Goal: Task Accomplishment & Management: Manage account settings

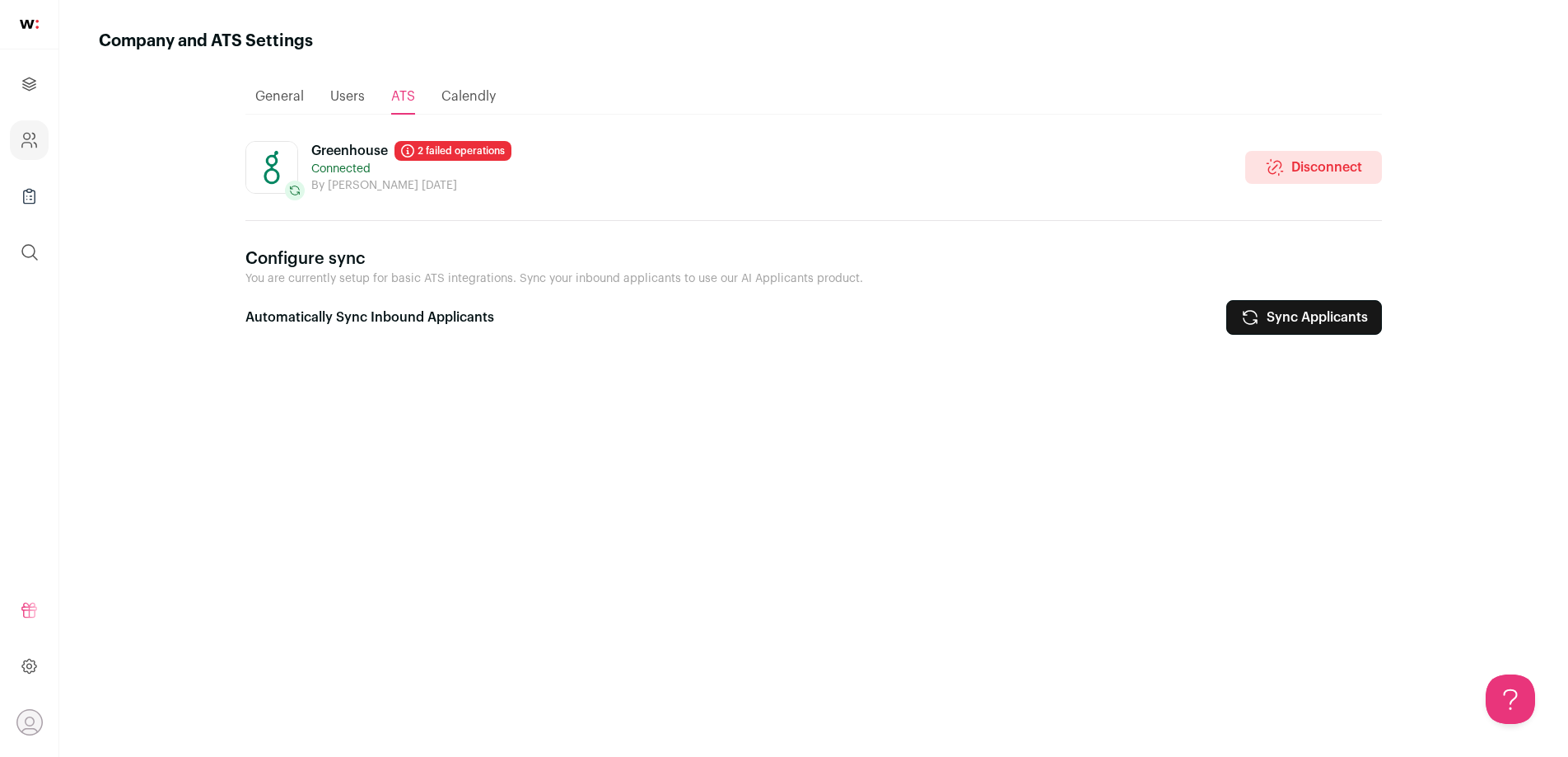
click at [1298, 164] on link "Disconnect" at bounding box center [1313, 168] width 136 height 33
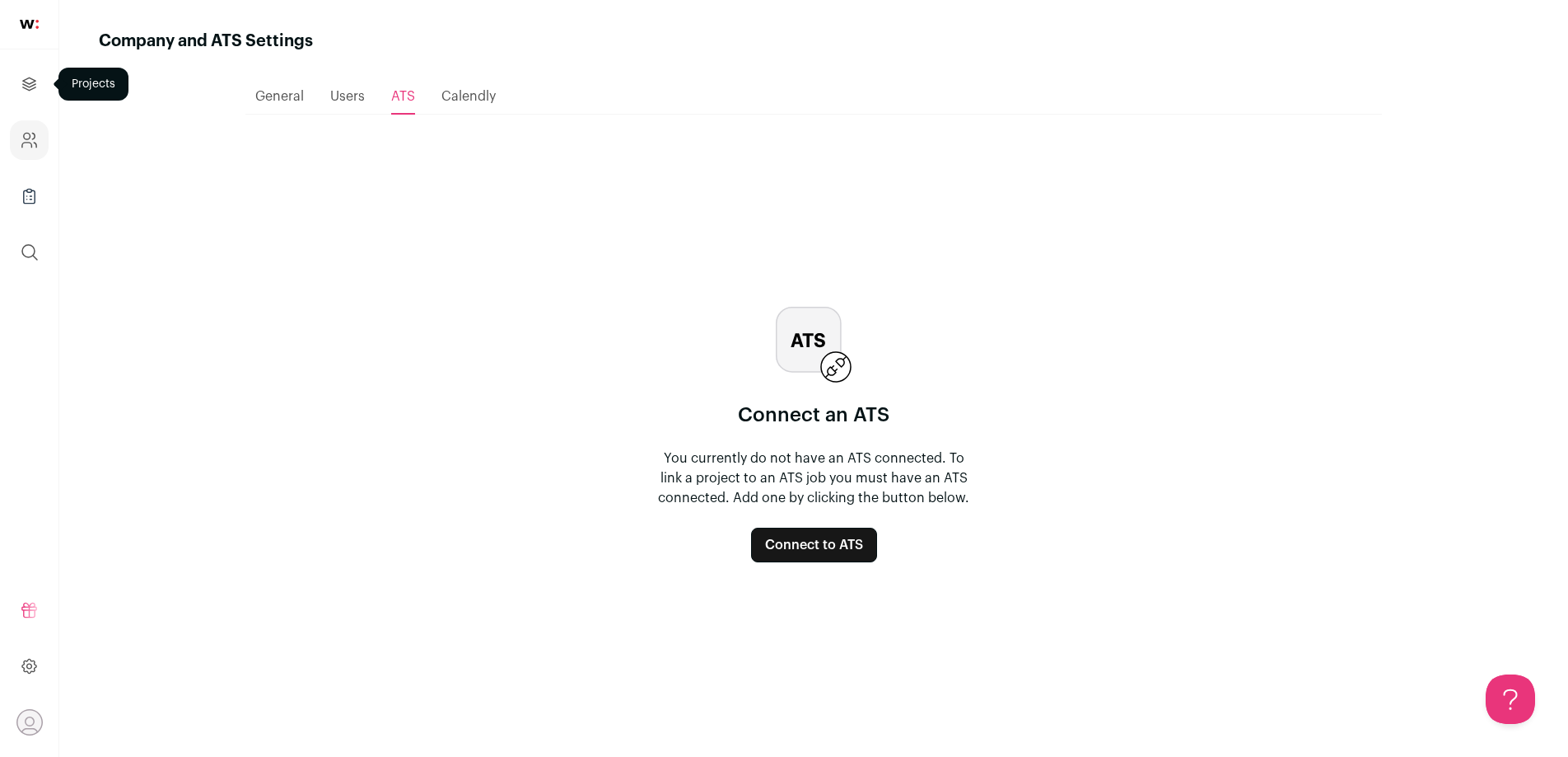
click at [32, 90] on icon "Projects" at bounding box center [29, 84] width 19 height 20
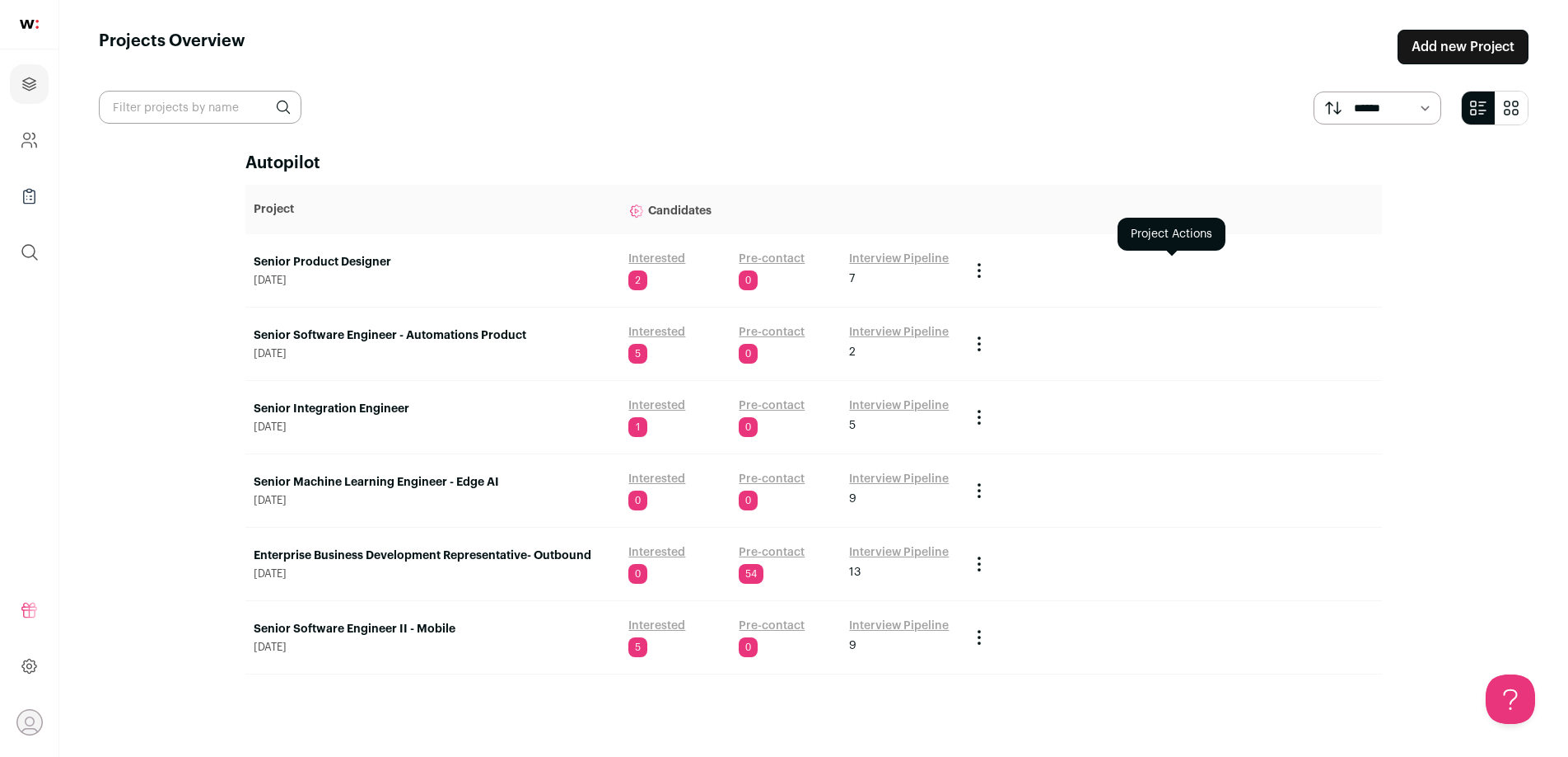
click at [974, 275] on icon "Project Actions" at bounding box center [979, 270] width 20 height 20
click at [978, 274] on icon "Project Actions" at bounding box center [979, 270] width 20 height 20
click at [984, 269] on icon "Project Actions" at bounding box center [979, 270] width 20 height 20
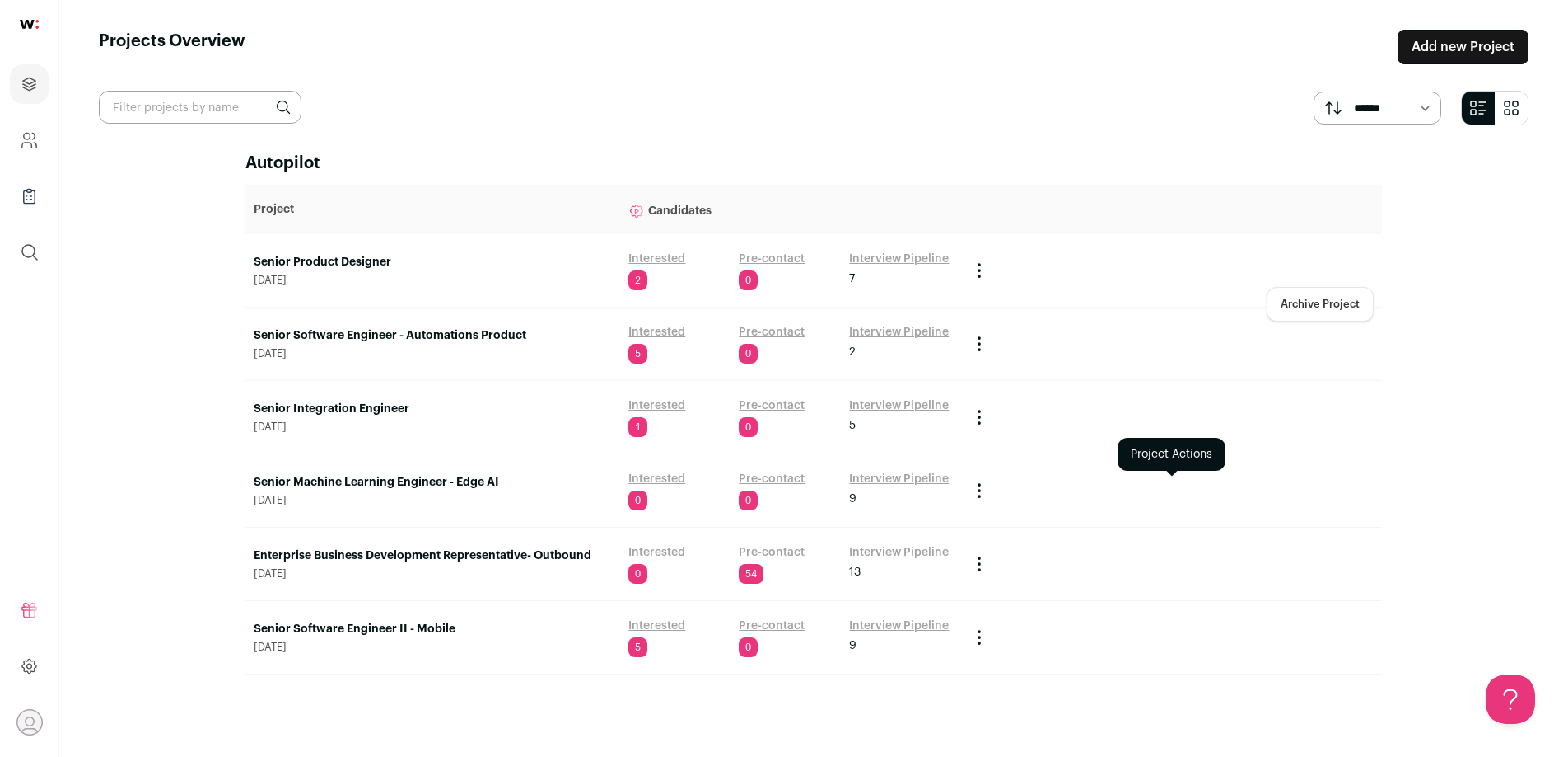
click at [1171, 484] on div at bounding box center [1171, 490] width 405 height 20
